Goal: Check status: Check status

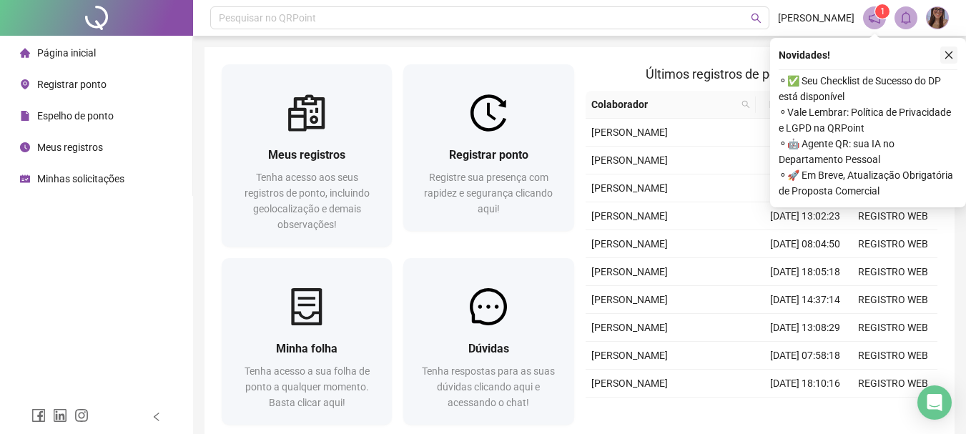
click at [949, 56] on icon "close" at bounding box center [950, 56] width 8 height 8
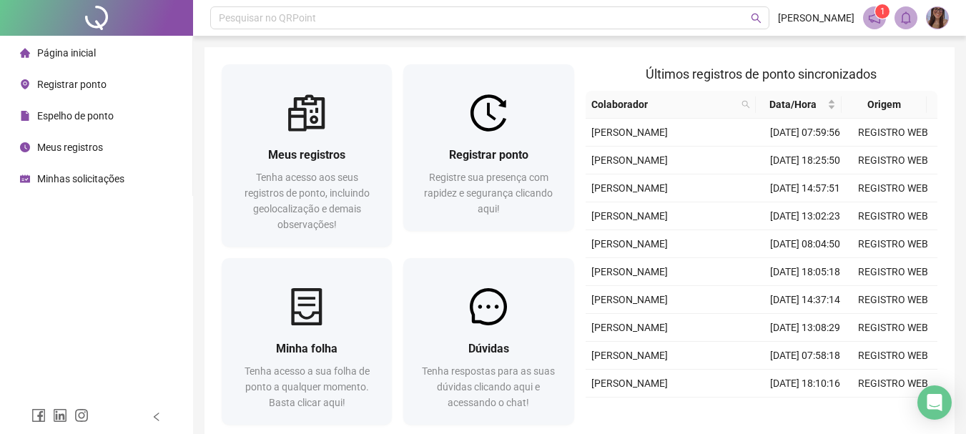
click at [638, 46] on div "Pesquisar no QRPoint [PERSON_NAME] 1 Meus registros Tenha acesso aos seus regis…" at bounding box center [579, 254] width 773 height 509
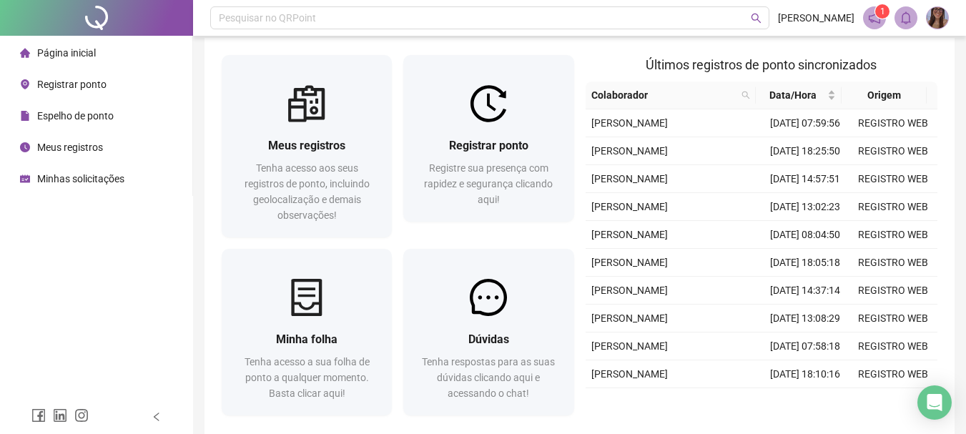
click at [928, 65] on h2 "Últimos registros de ponto sincronizados" at bounding box center [762, 65] width 353 height 20
click at [606, 52] on div "Meus registros Tenha acesso aos seus registros de ponto, incluindo geolocalizaç…" at bounding box center [580, 238] width 750 height 401
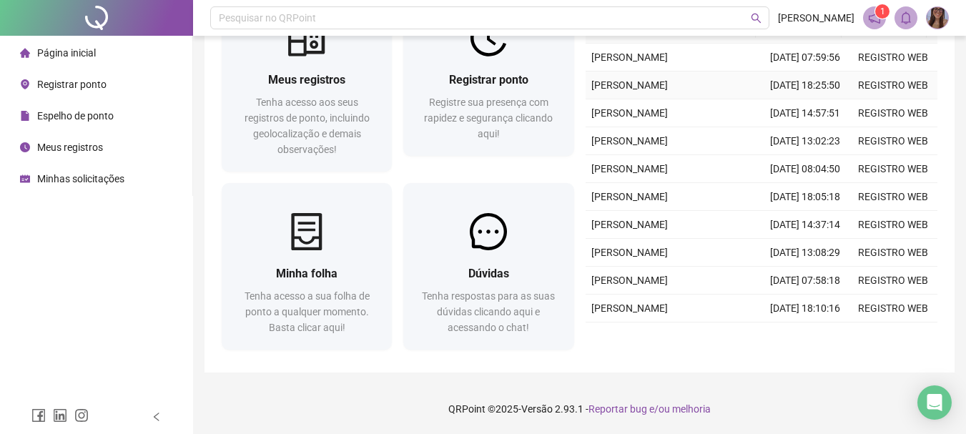
scroll to position [4, 0]
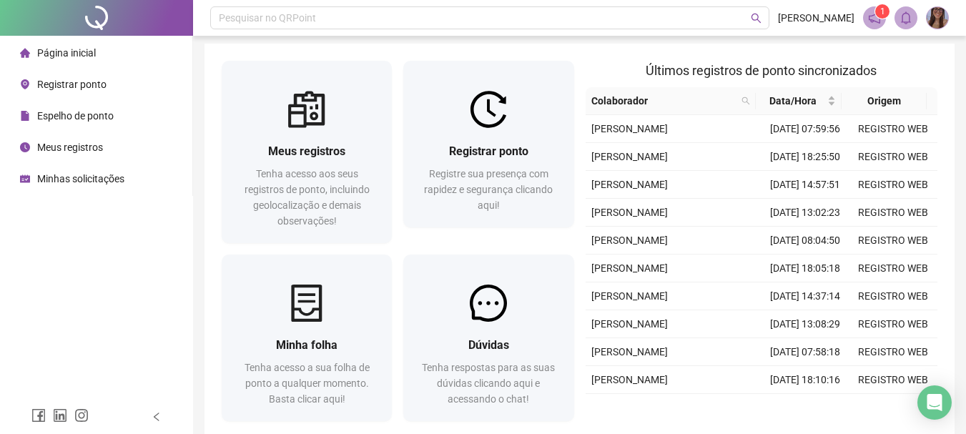
click at [875, 19] on icon "notification" at bounding box center [874, 17] width 13 height 13
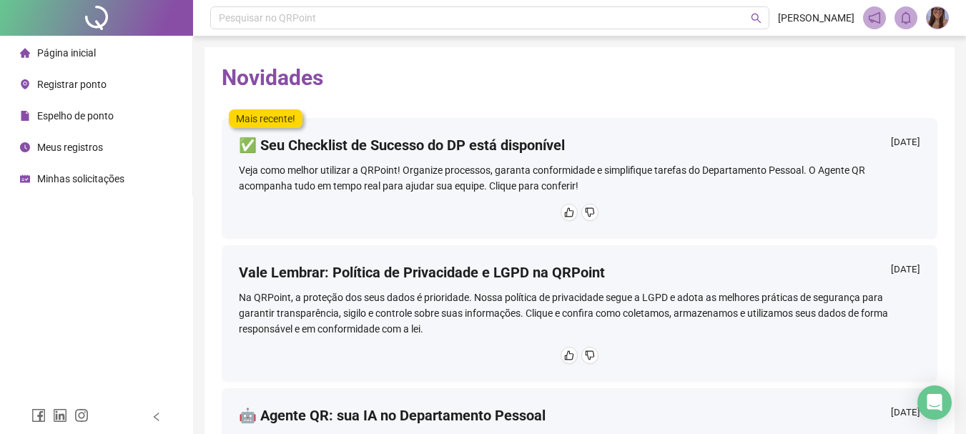
click at [314, 129] on div "✅ Seu Checklist de Sucesso do DP está disponível [DATE] Veja como melhor utiliz…" at bounding box center [580, 178] width 716 height 120
click at [114, 54] on li "Página inicial" at bounding box center [96, 53] width 187 height 29
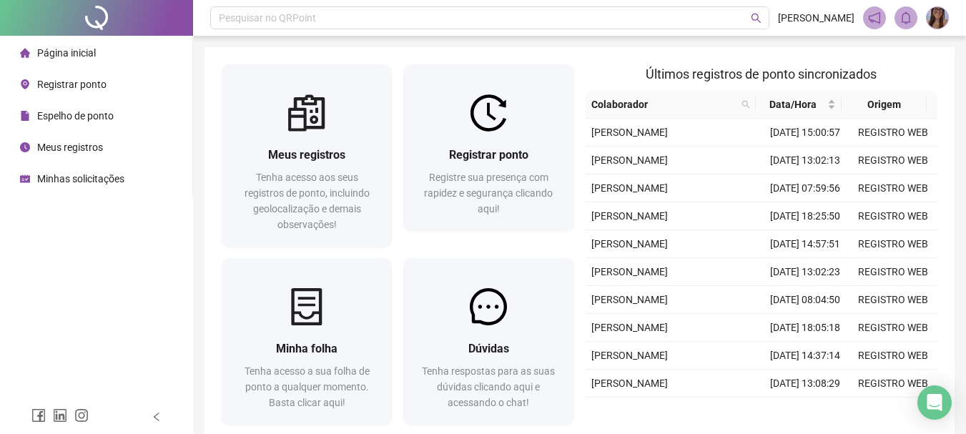
click at [743, 49] on div "Meus registros Tenha acesso aos seus registros de ponto, incluindo geolocalizaç…" at bounding box center [580, 247] width 750 height 401
click at [562, 49] on div "Meus registros Tenha acesso aos seus registros de ponto, incluindo geolocalizaç…" at bounding box center [580, 247] width 750 height 401
click at [559, 53] on div "Meus registros Tenha acesso aos seus registros de ponto, incluindo geolocalizaç…" at bounding box center [580, 247] width 750 height 401
click at [516, 46] on div "Pesquisar no QRPoint [PERSON_NAME] Meus registros Tenha acesso aos seus registr…" at bounding box center [579, 254] width 773 height 509
click at [547, 52] on div "Meus registros Tenha acesso aos seus registros de ponto, incluindo geolocalizaç…" at bounding box center [580, 247] width 750 height 401
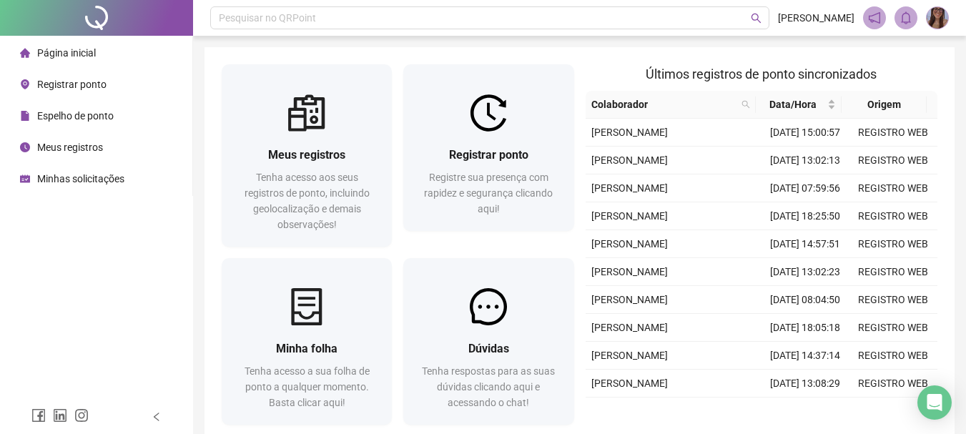
click at [598, 59] on div "Meus registros Tenha acesso aos seus registros de ponto, incluindo geolocalizaç…" at bounding box center [580, 247] width 750 height 401
